Goal: Navigation & Orientation: Understand site structure

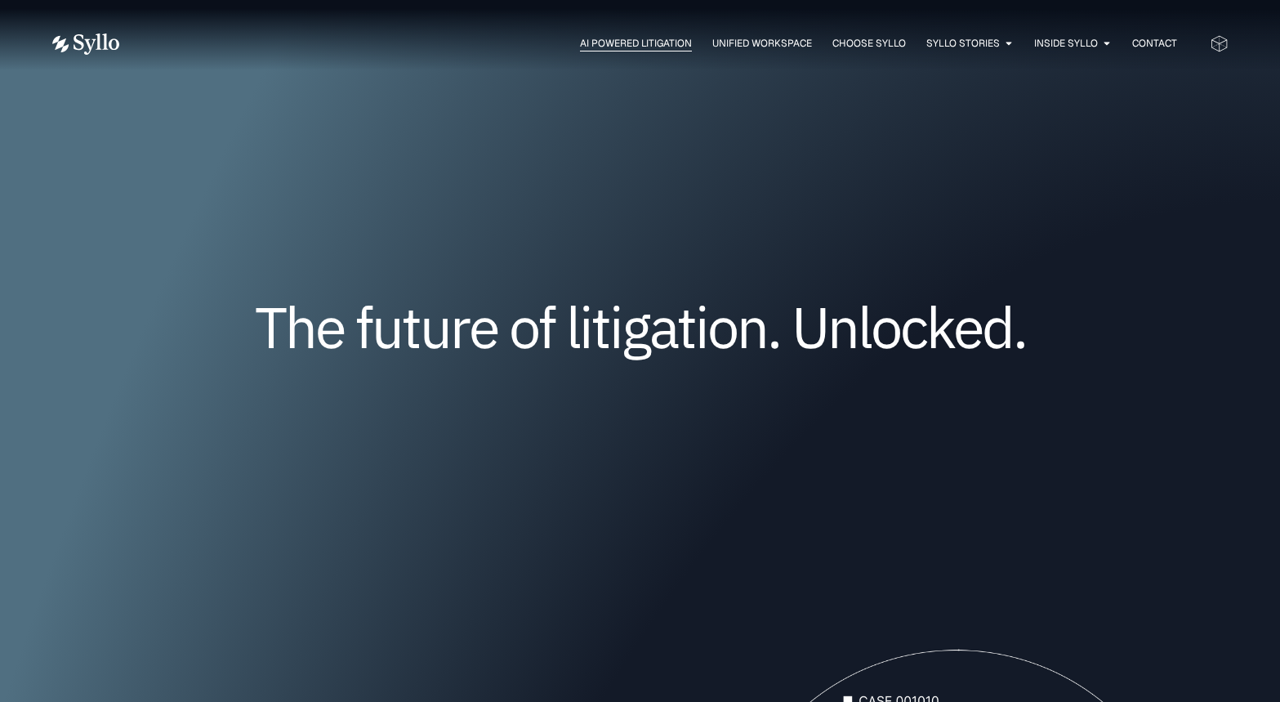
click at [648, 42] on span "AI Powered Litigation" at bounding box center [636, 43] width 112 height 15
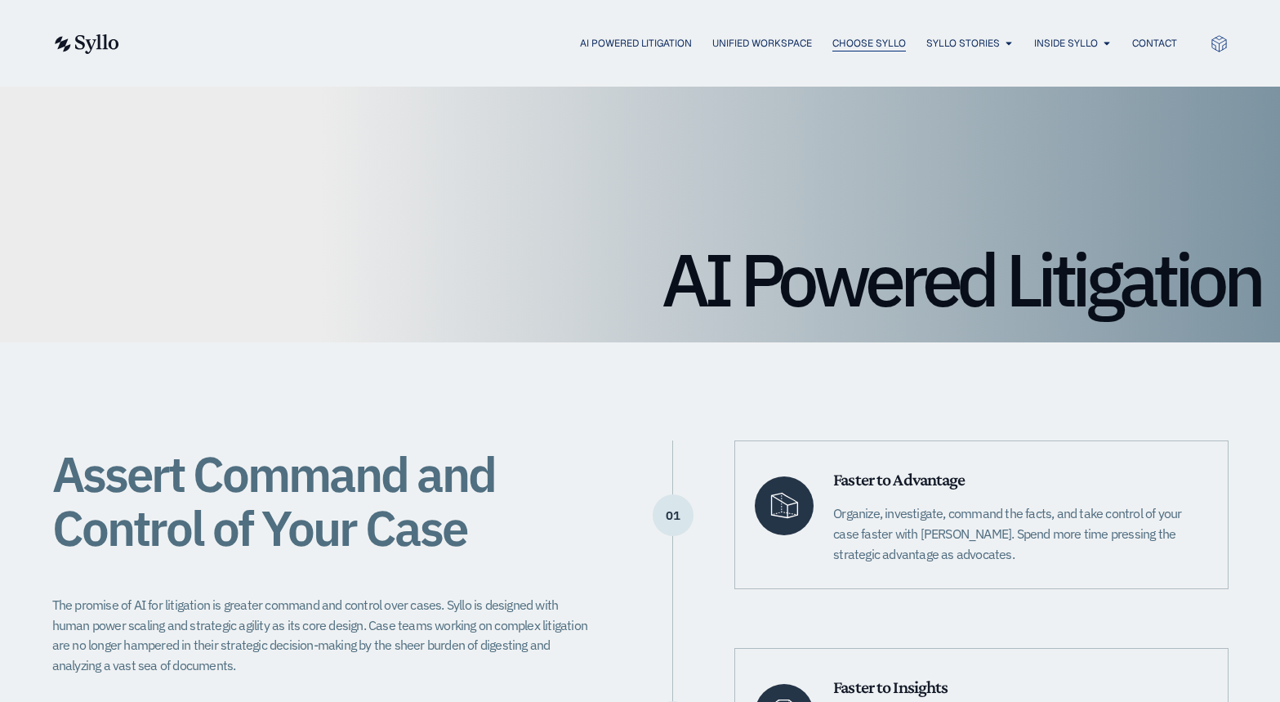
click at [866, 45] on span "Choose Syllo" at bounding box center [869, 43] width 74 height 15
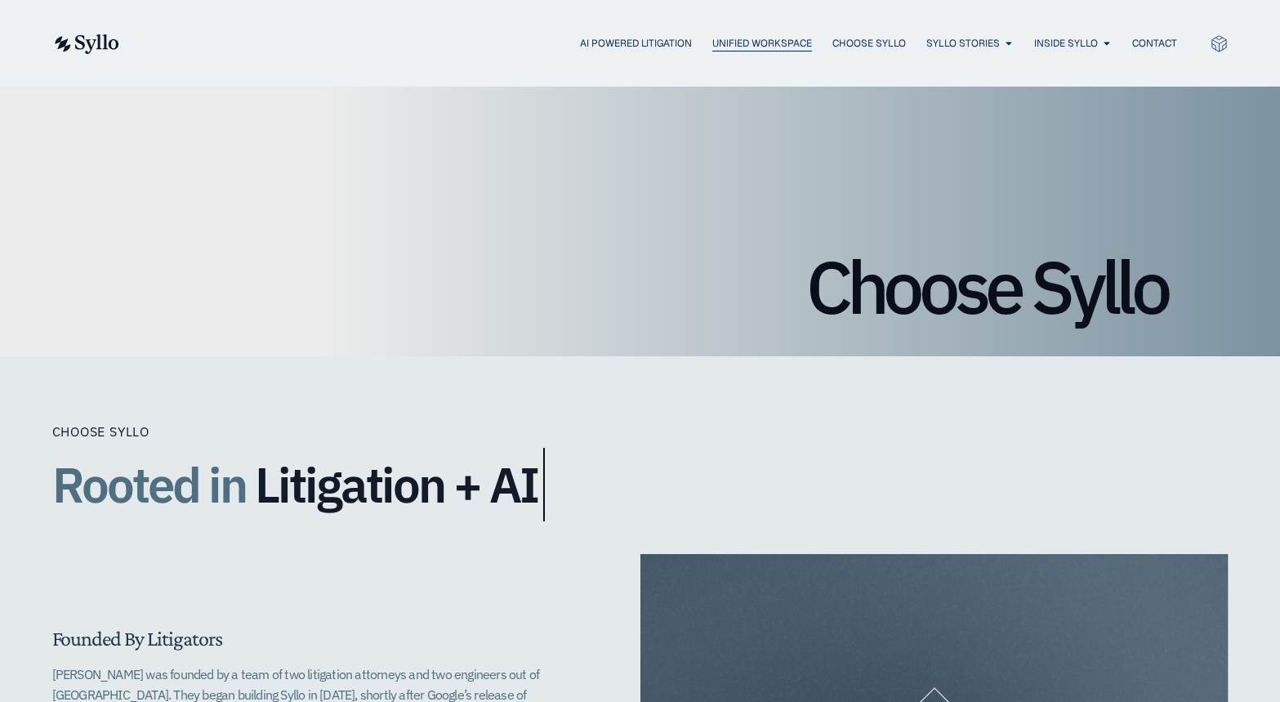
click at [725, 47] on span "Unified Workspace" at bounding box center [762, 43] width 100 height 15
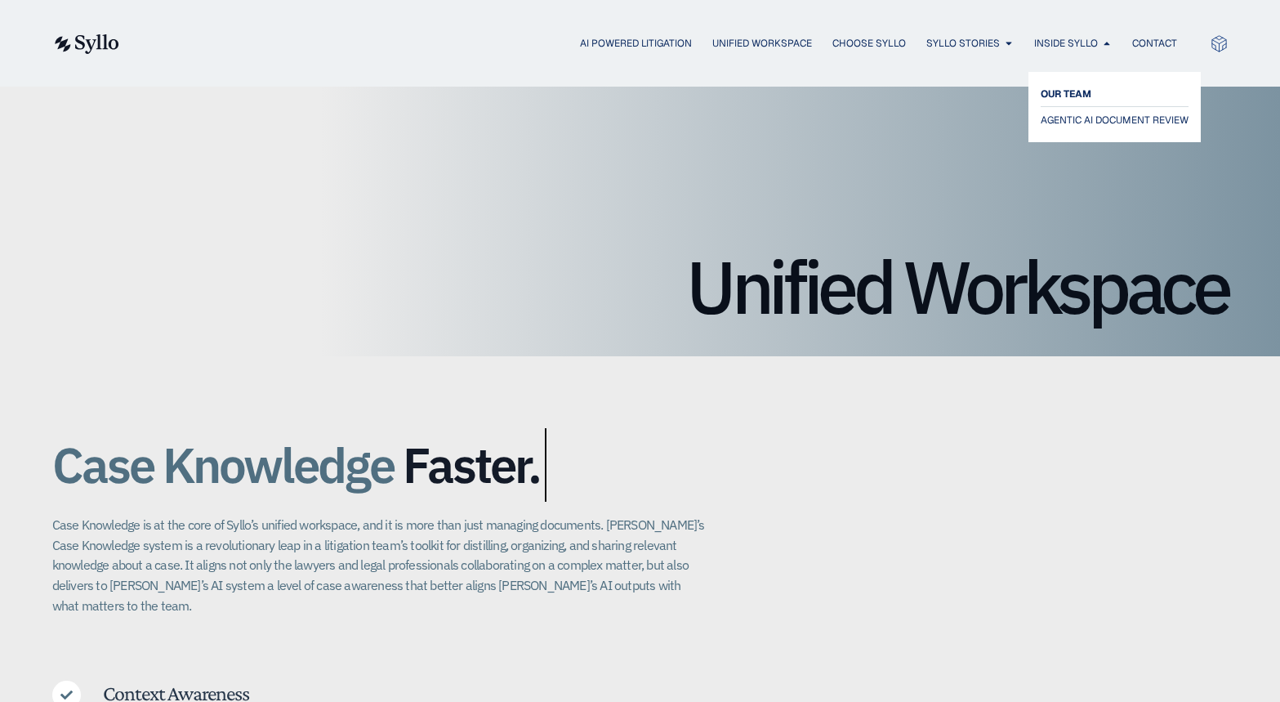
click at [1066, 92] on span "OUR TEAM" at bounding box center [1066, 94] width 51 height 20
